Goal: Task Accomplishment & Management: Use online tool/utility

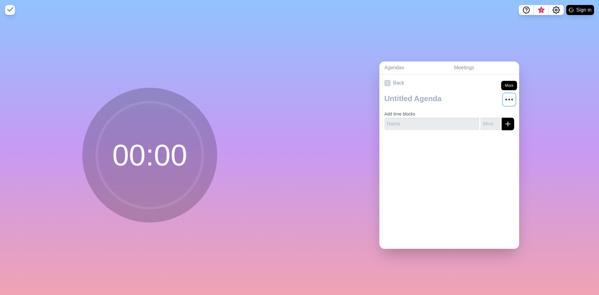
click at [512, 99] on circle "More" at bounding box center [512, 99] width 1 height 1
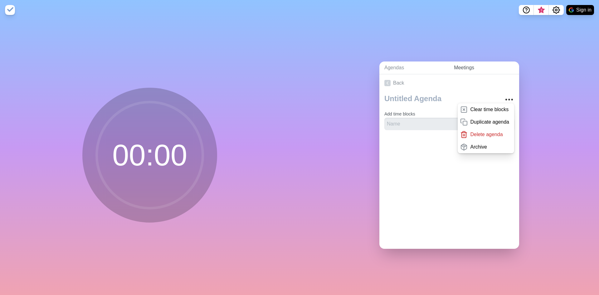
click at [460, 64] on link "Meetings" at bounding box center [484, 67] width 70 height 13
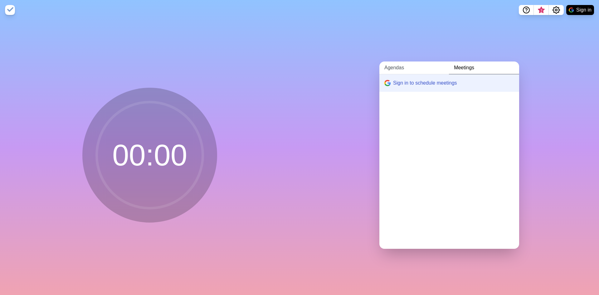
click at [398, 67] on link "Agendas" at bounding box center [414, 67] width 70 height 13
click at [413, 83] on link "Create an Agenda" at bounding box center [449, 82] width 140 height 17
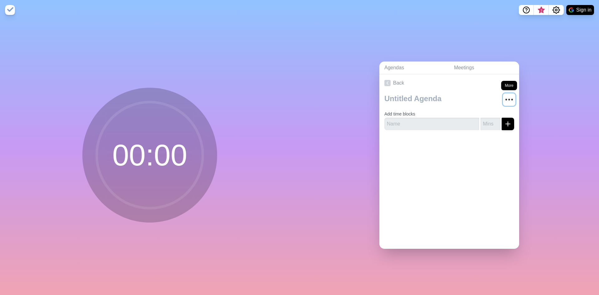
click at [504, 95] on icon "More" at bounding box center [509, 100] width 10 height 10
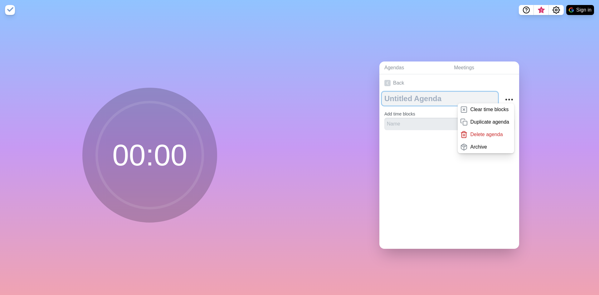
click at [432, 95] on textarea at bounding box center [440, 99] width 116 height 14
type textarea "CCH Demo"
click at [428, 166] on div "Back CCH Demo Clear time blocks Duplicate agenda Delete agenda Archive Add time…" at bounding box center [449, 161] width 140 height 174
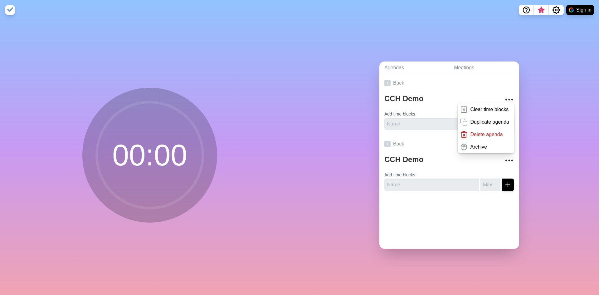
click at [327, 151] on div "Agendas Meetings Back CCH Demo Clear time blocks Duplicate agenda Delete agenda…" at bounding box center [450, 157] width 300 height 275
click at [485, 131] on p "Delete agenda" at bounding box center [486, 134] width 32 height 7
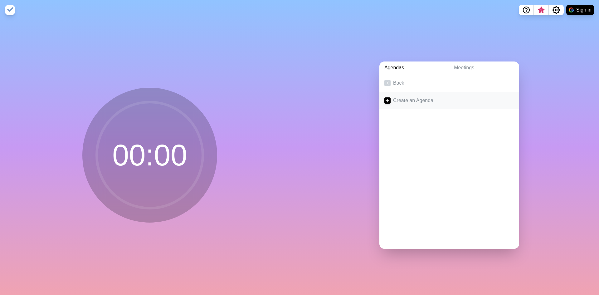
click at [407, 97] on link "Create an Agenda" at bounding box center [449, 100] width 140 height 17
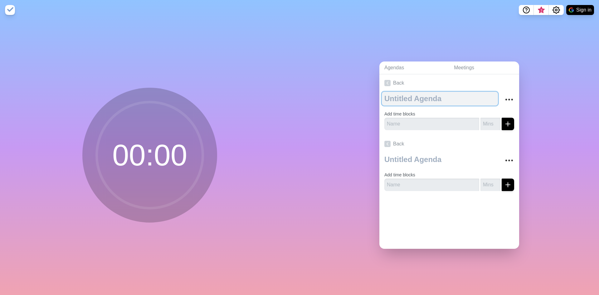
click at [421, 94] on textarea at bounding box center [440, 99] width 116 height 14
type textarea "C"
type textarea "CC"
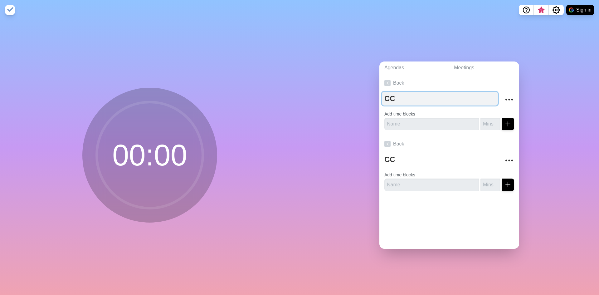
type textarea "CCH"
type textarea "CCH D"
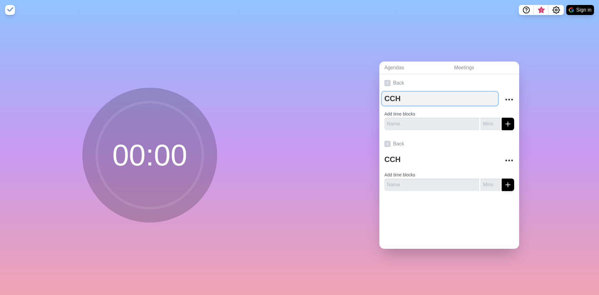
type textarea "CCH D"
type textarea "CCH De"
type textarea "CCH Dem"
type textarea "CCH Demo"
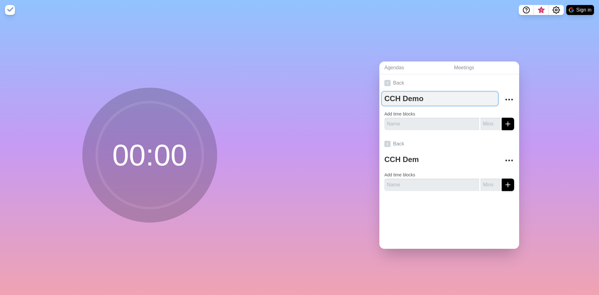
type textarea "CCH Demo"
click at [407, 124] on input "text" at bounding box center [431, 124] width 95 height 12
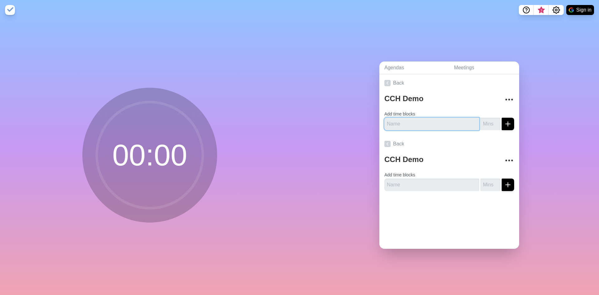
click at [439, 118] on input "text" at bounding box center [431, 124] width 95 height 12
type input "Intro"
click at [485, 121] on input "number" at bounding box center [490, 124] width 20 height 12
type input "10"
click at [505, 120] on button "submit" at bounding box center [508, 124] width 12 height 12
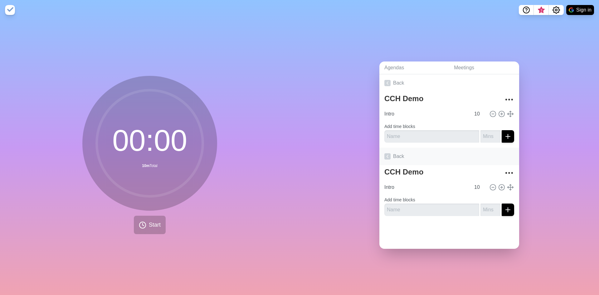
click at [384, 154] on icon at bounding box center [387, 156] width 6 height 6
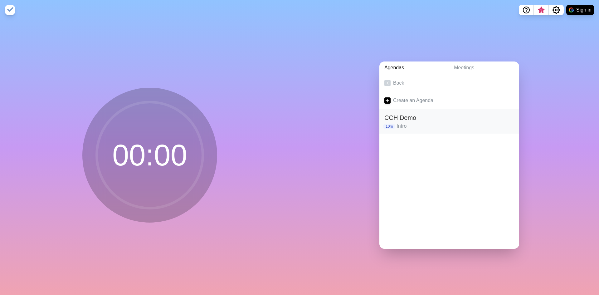
click at [413, 113] on h2 "CCH Demo" at bounding box center [449, 117] width 130 height 9
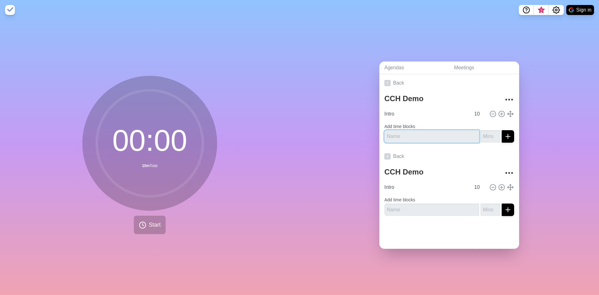
click at [408, 134] on input "text" at bounding box center [431, 136] width 95 height 12
type input "Solution Overview"
click at [480, 135] on input "number" at bounding box center [490, 136] width 20 height 12
type input "10"
click at [505, 136] on button "submit" at bounding box center [508, 136] width 12 height 12
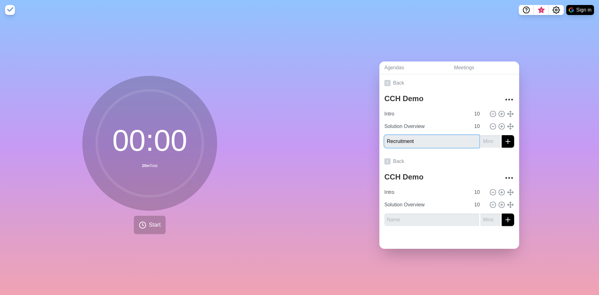
type input "Recruitment"
click at [484, 141] on input "number" at bounding box center [490, 141] width 20 height 12
type input "30"
click at [504, 142] on icon "submit" at bounding box center [507, 141] width 7 height 7
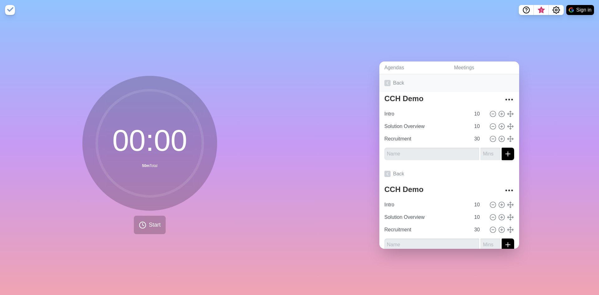
click at [384, 80] on icon at bounding box center [387, 83] width 6 height 6
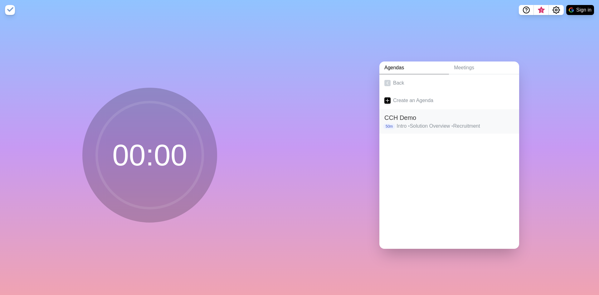
click at [421, 122] on p "Intro • Solution Overview • Recruitment" at bounding box center [456, 125] width 118 height 7
